Goal: Complete application form

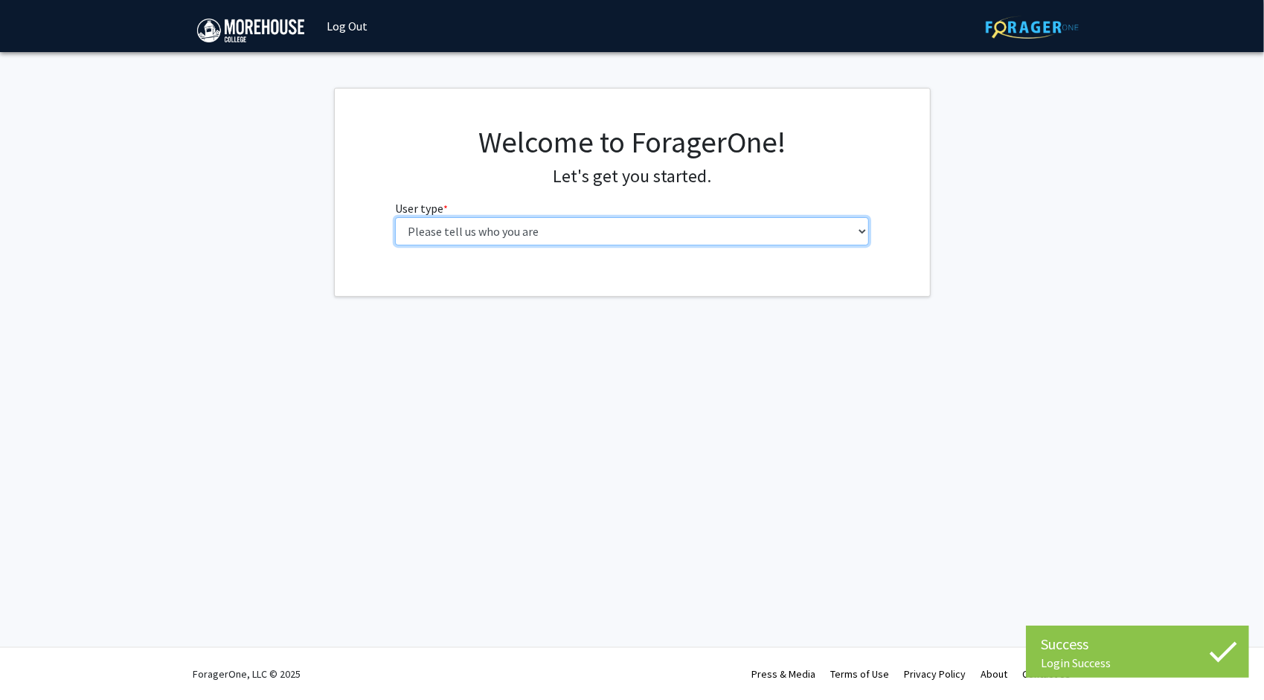
click at [695, 232] on select "Please tell us who you are Undergraduate Student Master's Student Doctoral Cand…" at bounding box center [632, 231] width 474 height 28
select select "1: undergrad"
click at [395, 217] on select "Please tell us who you are Undergraduate Student Master's Student Doctoral Cand…" at bounding box center [632, 231] width 474 height 28
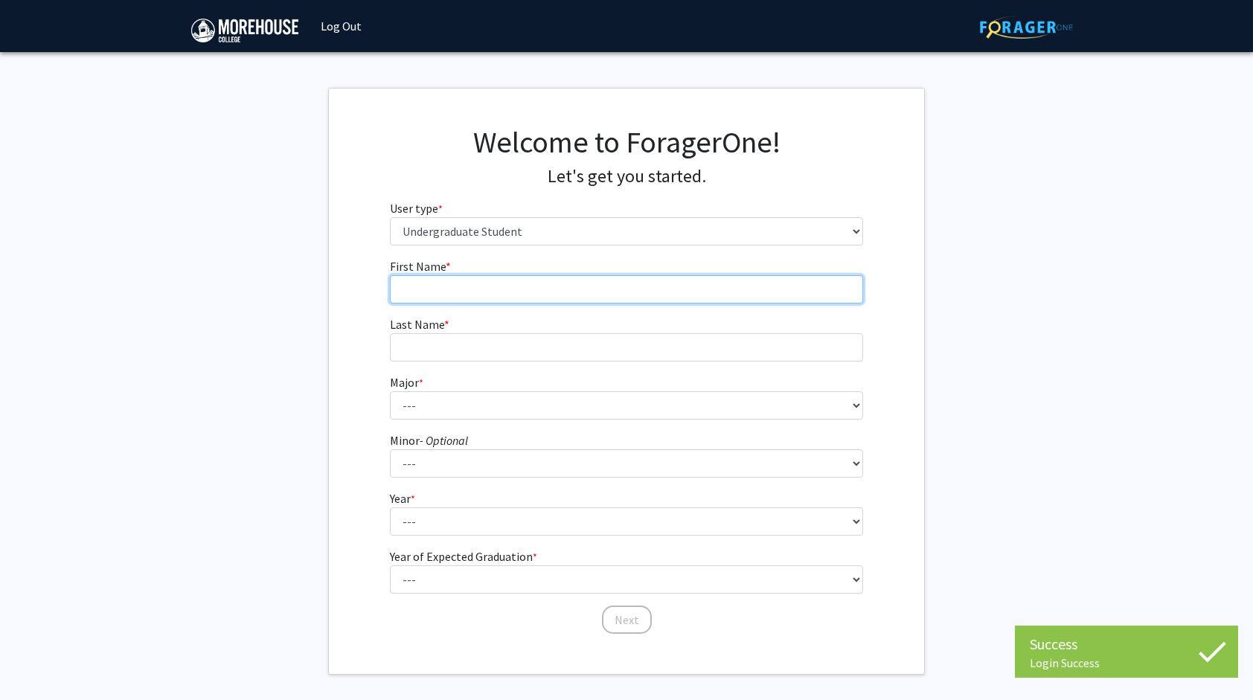
click at [660, 283] on input "First Name * required" at bounding box center [627, 289] width 474 height 28
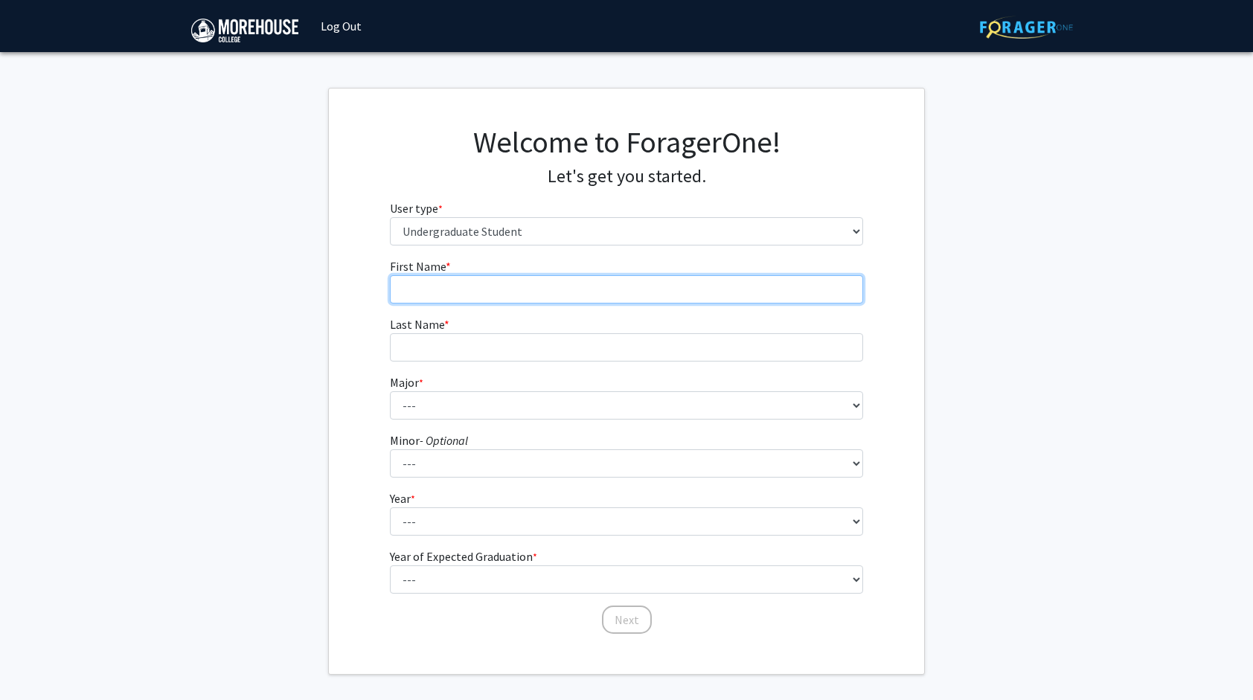
type input "[PERSON_NAME]"
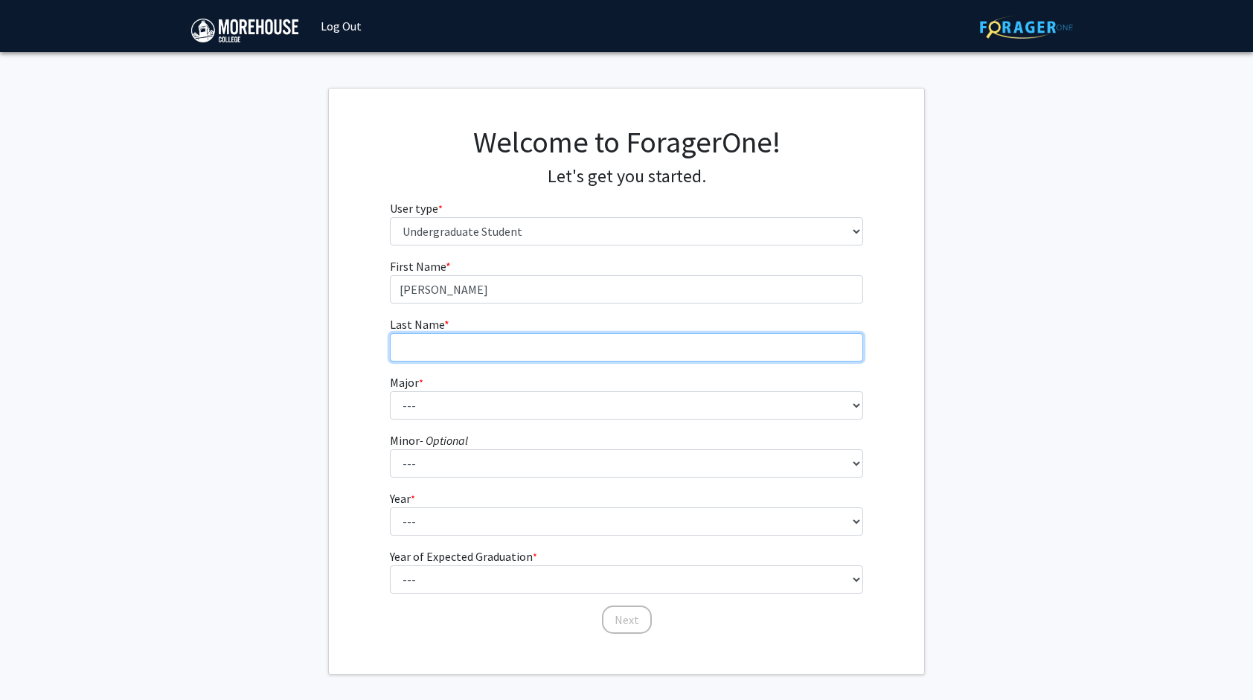
type input "[PERSON_NAME]"
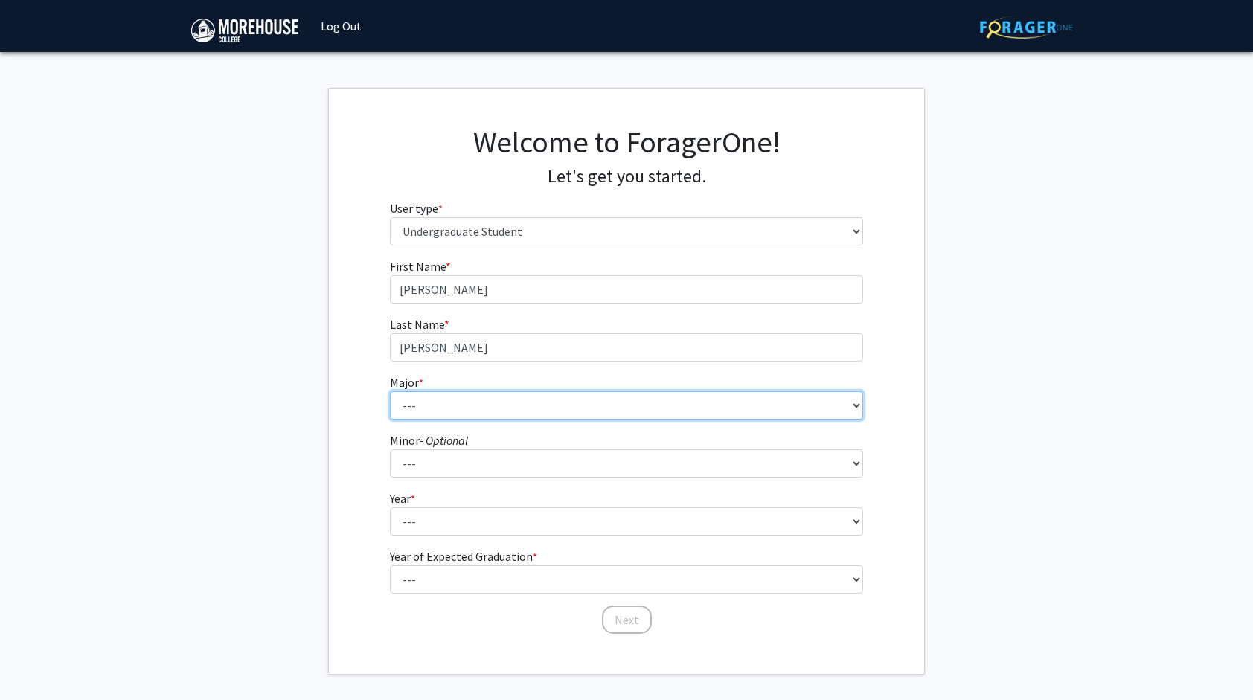
click at [615, 397] on select "--- Africana Studies Applied Physics Art History Art Studies Biology Business A…" at bounding box center [627, 405] width 474 height 28
select select "5: 2095"
click at [390, 391] on select "--- Africana Studies Applied Physics Art History Art Studies Biology Business A…" at bounding box center [627, 405] width 474 height 28
click at [596, 479] on form "First Name * required [PERSON_NAME] Last Name * required [PERSON_NAME] Major * …" at bounding box center [627, 438] width 474 height 363
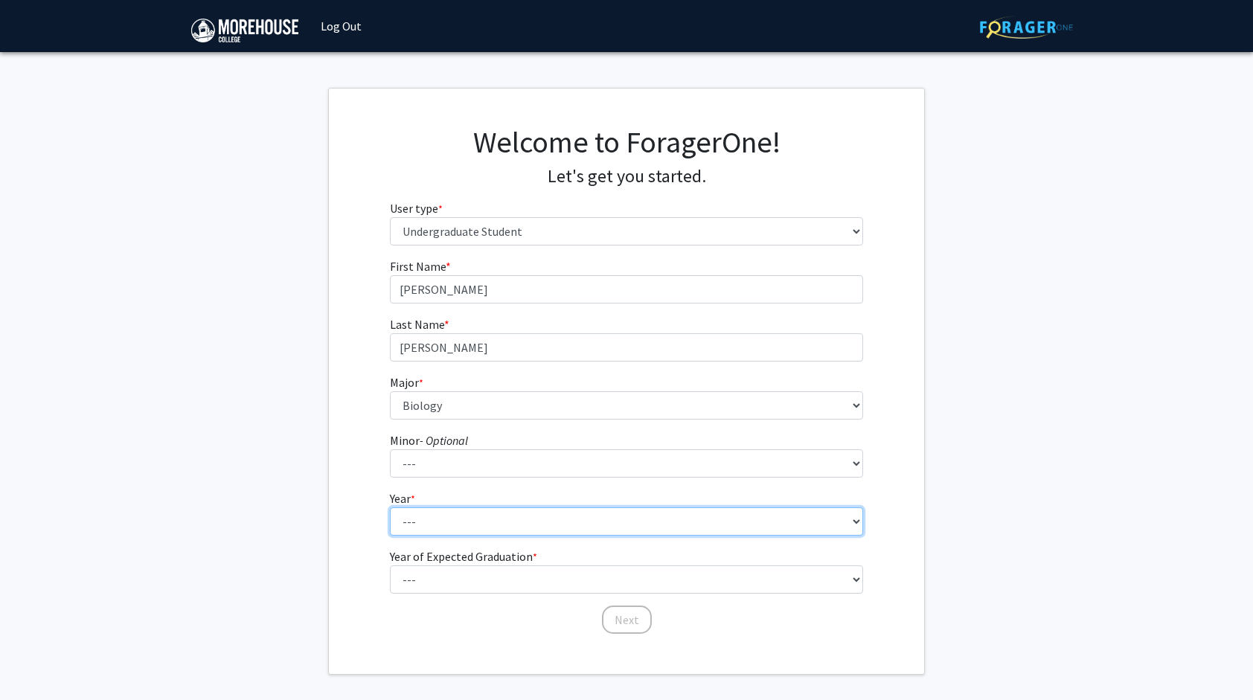
click at [599, 522] on select "--- First-year Sophomore Junior Senior Postbaccalaureate Certificate" at bounding box center [627, 521] width 474 height 28
select select "2: sophomore"
click at [390, 507] on select "--- First-year Sophomore Junior Senior Postbaccalaureate Certificate" at bounding box center [627, 521] width 474 height 28
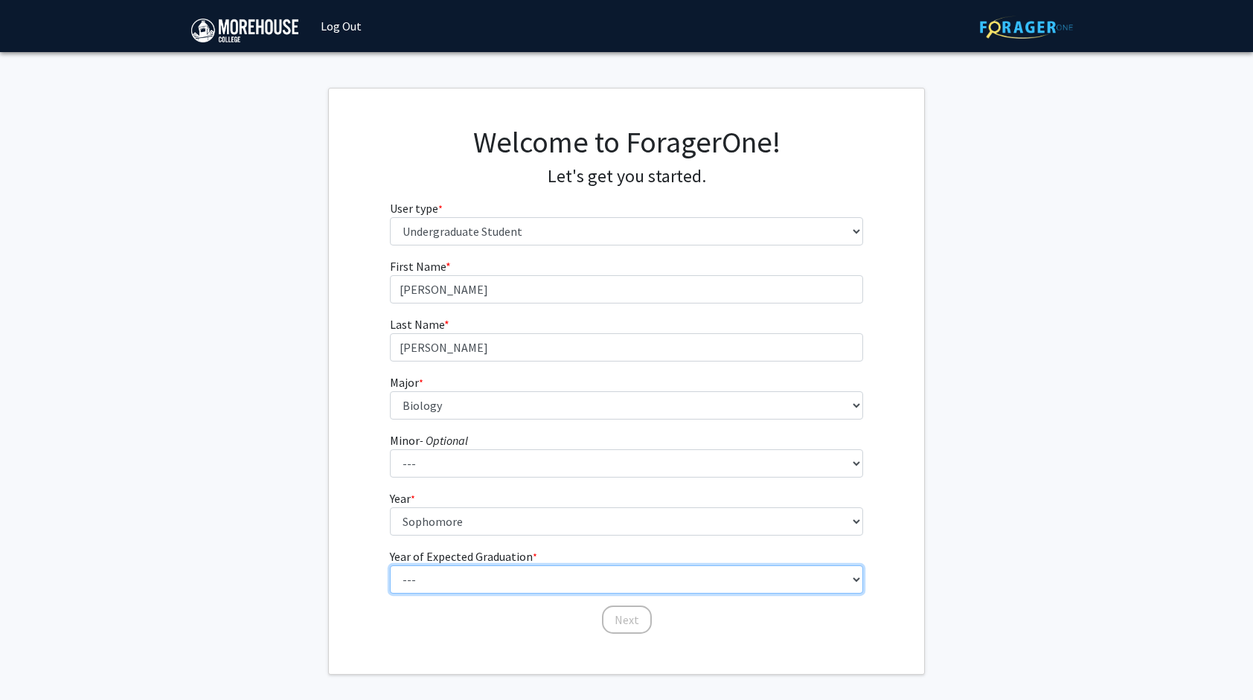
click at [571, 577] on select "--- 2025 2026 2027 2028 2029 2030 2031 2032 2033 2034" at bounding box center [627, 579] width 474 height 28
select select "4: 2028"
click at [390, 565] on select "--- 2025 2026 2027 2028 2029 2030 2031 2032 2033 2034" at bounding box center [627, 579] width 474 height 28
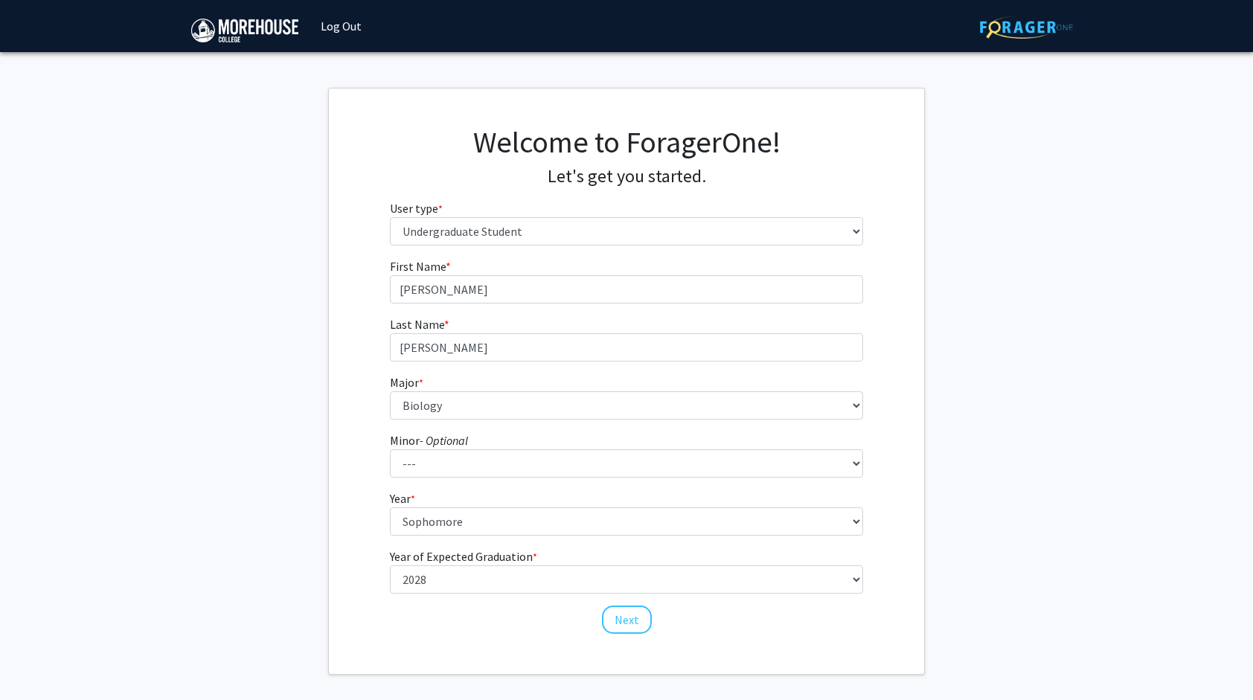
click at [604, 430] on form "First Name * required [PERSON_NAME] Last Name * required [PERSON_NAME] Major * …" at bounding box center [627, 438] width 474 height 363
click at [615, 614] on button "Next" at bounding box center [627, 620] width 50 height 28
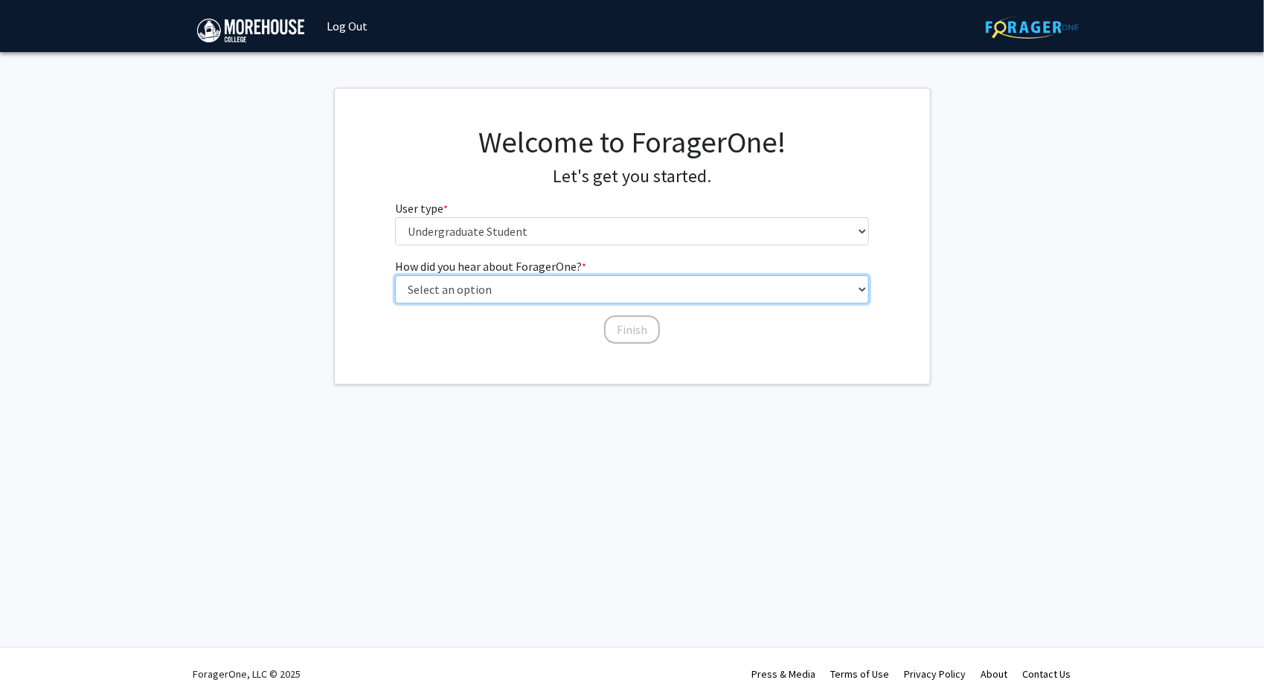
click at [629, 277] on select "Select an option Peer/student recommendation Faculty/staff recommendation Unive…" at bounding box center [632, 289] width 474 height 28
select select "2: faculty_recommendation"
click at [395, 275] on select "Select an option Peer/student recommendation Faculty/staff recommendation Unive…" at bounding box center [632, 289] width 474 height 28
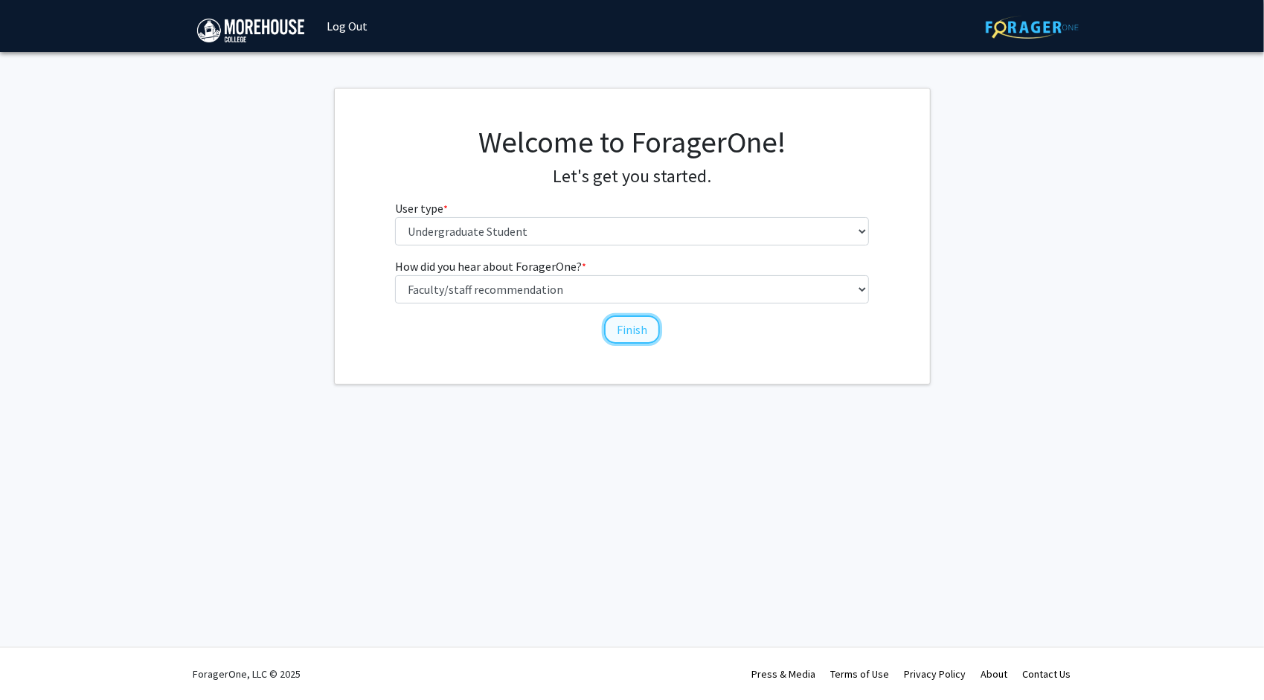
click at [626, 321] on button "Finish" at bounding box center [632, 329] width 56 height 28
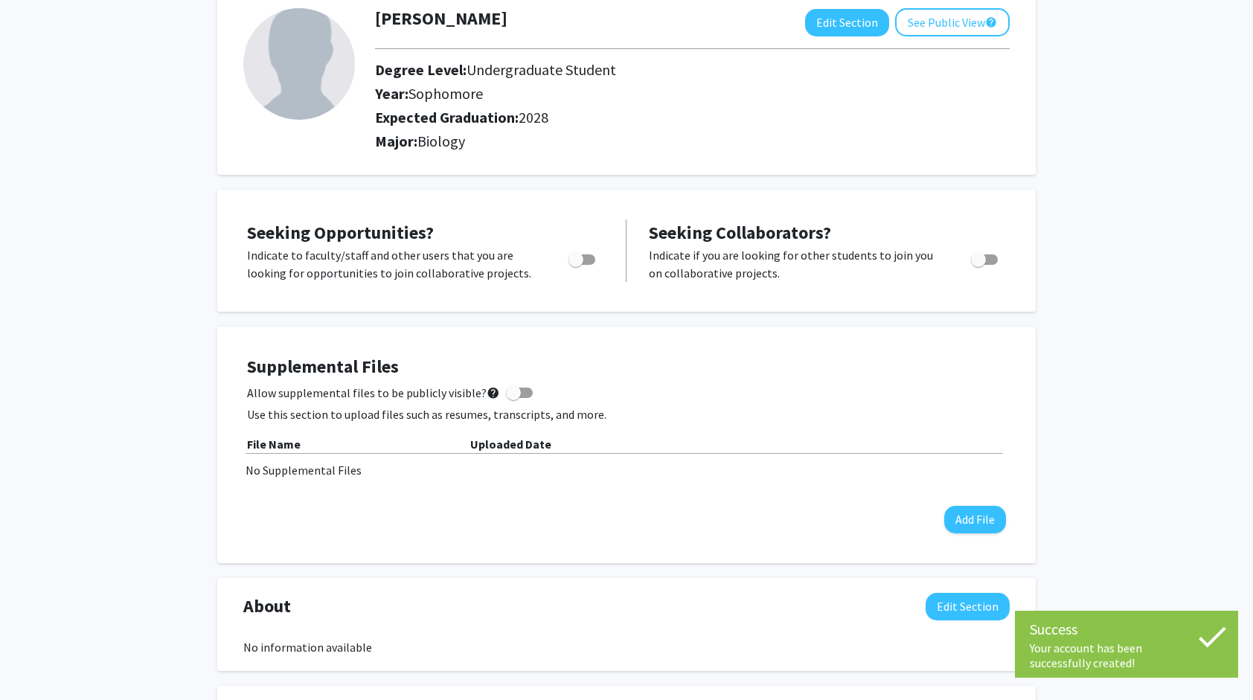
scroll to position [99, 0]
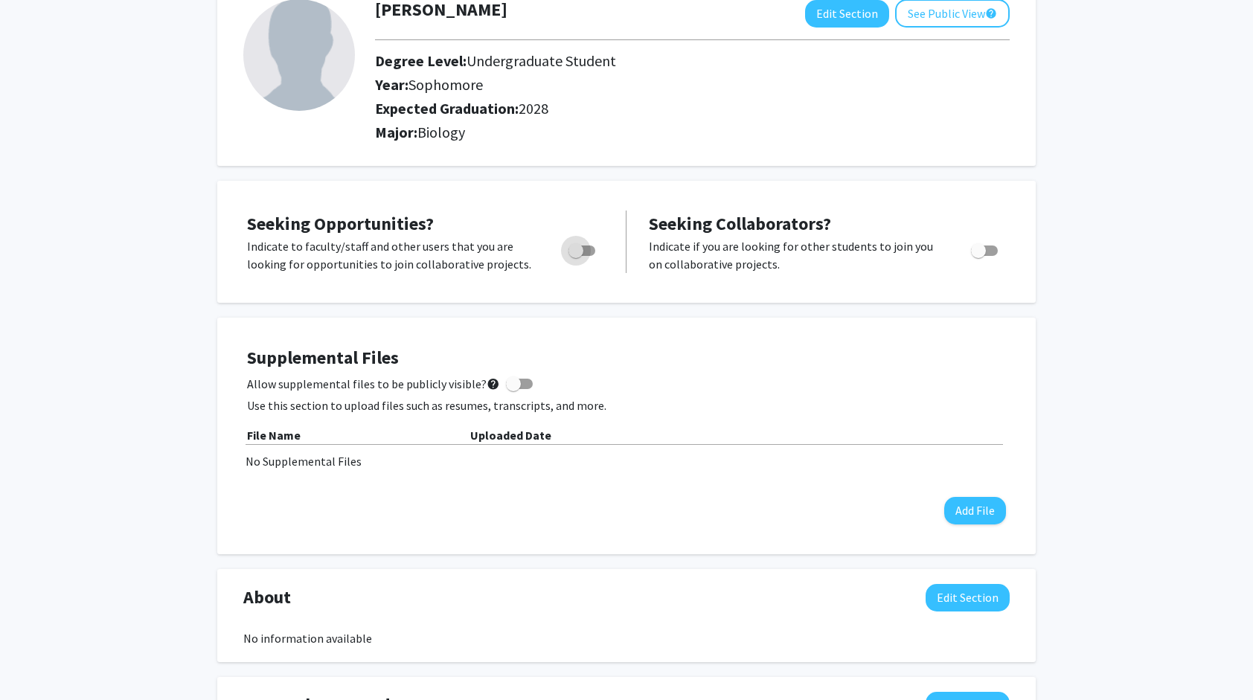
click at [588, 253] on span "Toggle" at bounding box center [581, 251] width 27 height 10
click at [576, 256] on input "Are you actively seeking opportunities?" at bounding box center [575, 256] width 1 height 1
checkbox input "true"
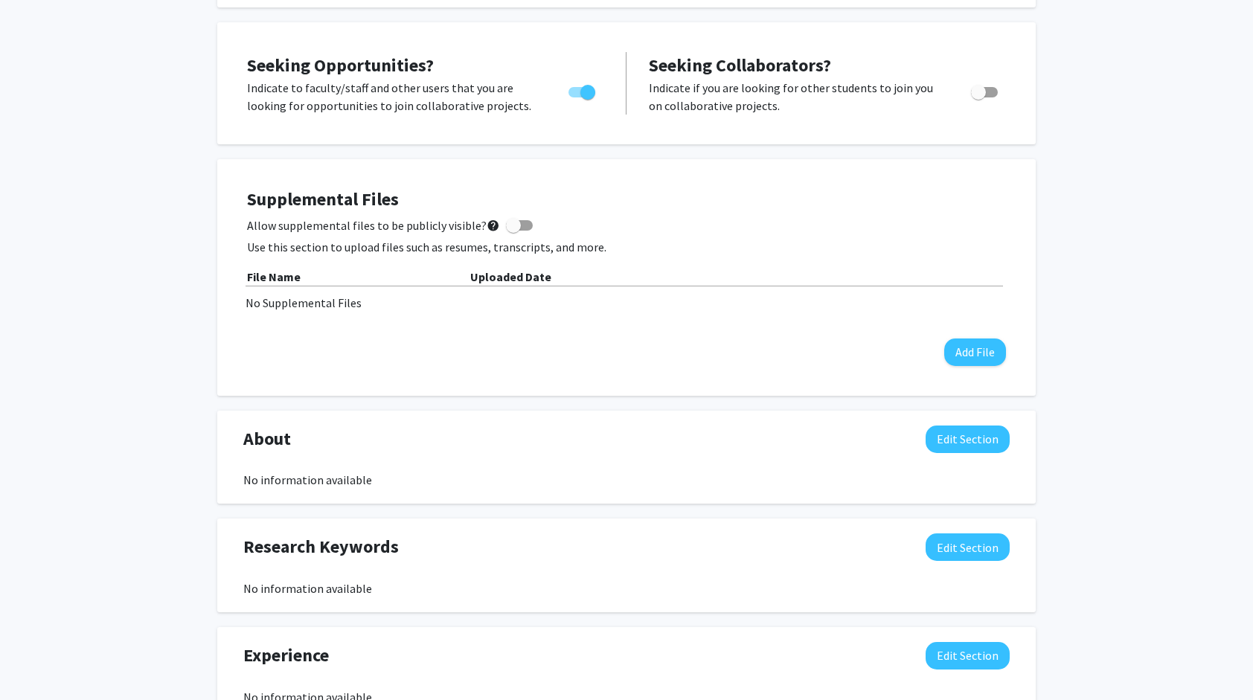
scroll to position [0, 0]
